Goal: Navigation & Orientation: Find specific page/section

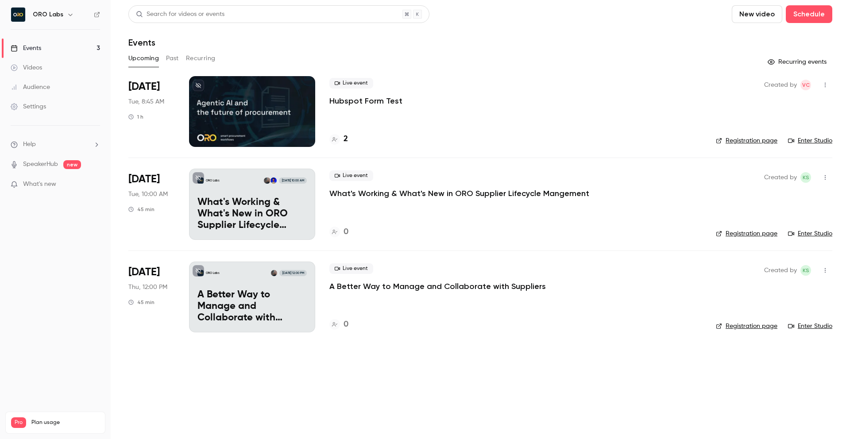
click at [53, 184] on span "What's new" at bounding box center [39, 184] width 33 height 9
click at [652, 52] on div at bounding box center [425, 219] width 850 height 439
click at [19, 12] on img at bounding box center [18, 15] width 14 height 14
click at [25, 49] on div "Events" at bounding box center [26, 48] width 31 height 9
